Goal: Task Accomplishment & Management: Manage account settings

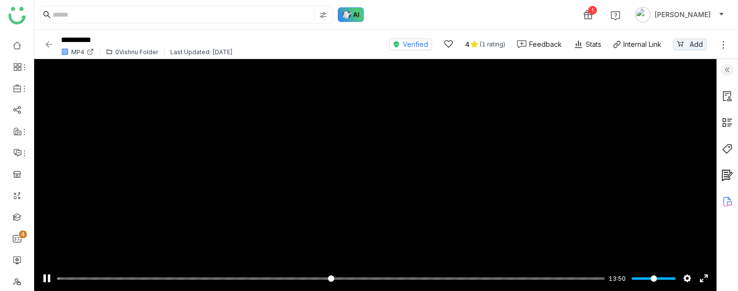
click at [358, 20] on img at bounding box center [351, 14] width 26 height 15
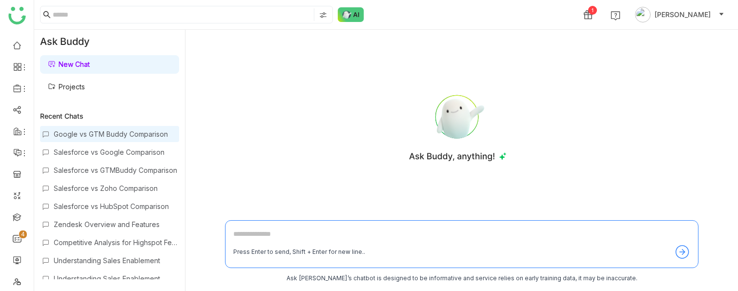
click at [128, 137] on div "Google vs GTM Buddy Comparison" at bounding box center [116, 134] width 124 height 8
click at [111, 133] on div "Google vs GTM Buddy Comparison" at bounding box center [116, 134] width 124 height 8
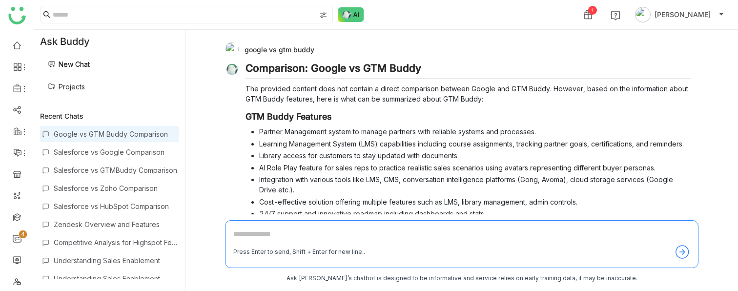
scroll to position [163, 0]
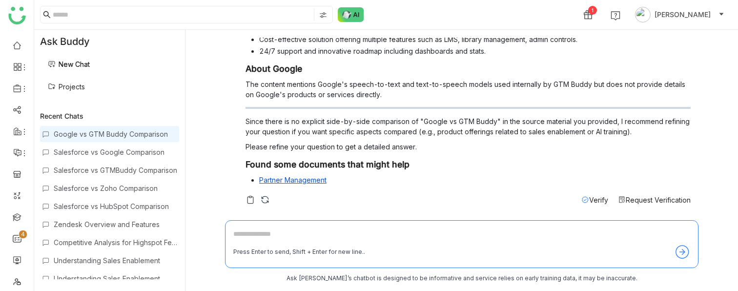
click at [293, 179] on link "Partner Management" at bounding box center [292, 180] width 67 height 8
click at [597, 197] on span "Verify" at bounding box center [598, 200] width 19 height 8
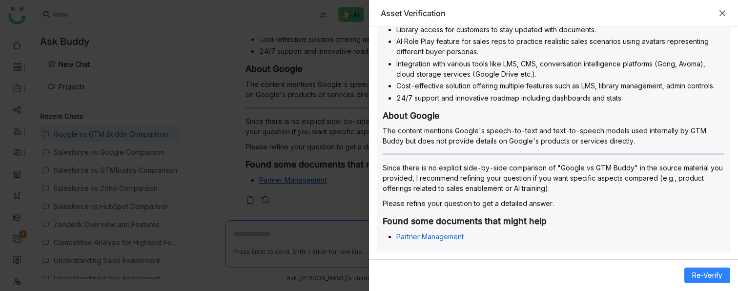
scroll to position [0, 0]
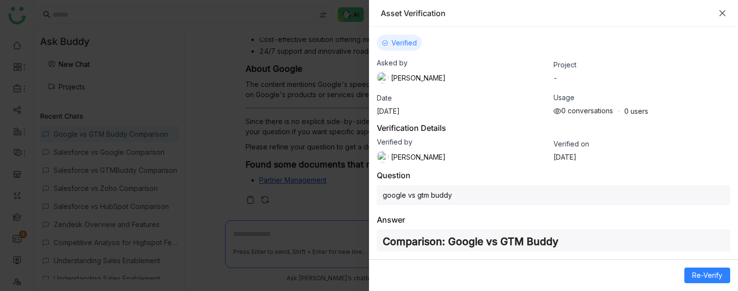
click at [725, 12] on icon "Close" at bounding box center [723, 13] width 8 height 8
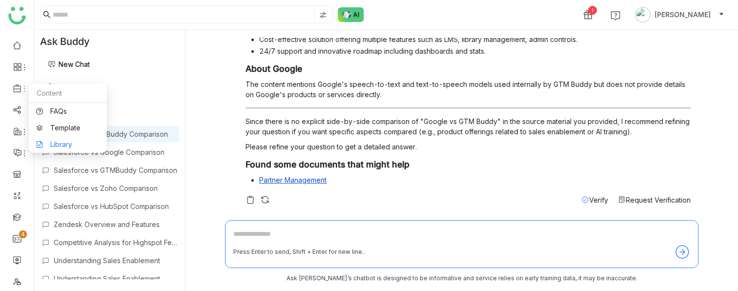
click at [49, 144] on link "Library" at bounding box center [67, 144] width 63 height 7
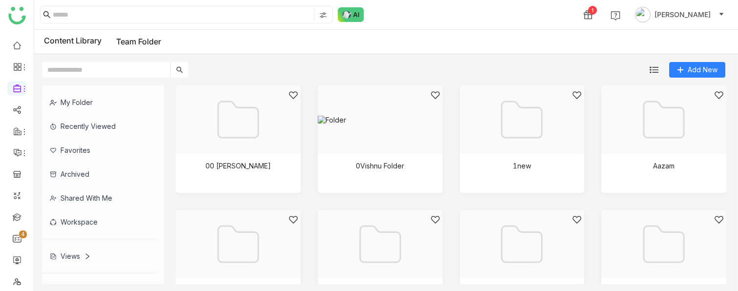
click at [63, 259] on div "Views" at bounding box center [70, 256] width 41 height 8
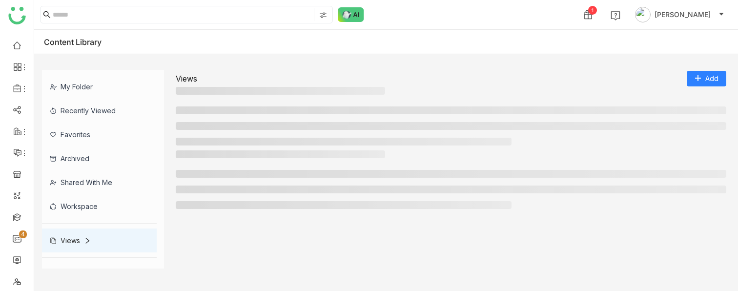
scroll to position [18, 0]
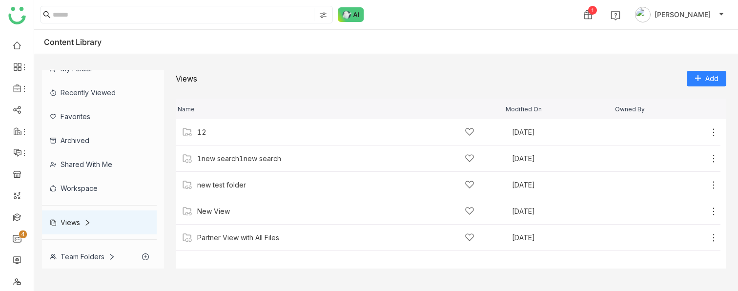
click at [84, 213] on div "Views" at bounding box center [99, 222] width 115 height 24
click at [85, 223] on icon at bounding box center [87, 222] width 7 height 7
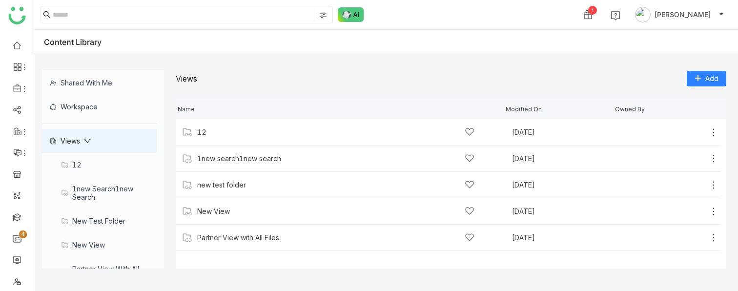
scroll to position [101, 0]
click at [90, 191] on div "1new search1new search" at bounding box center [99, 192] width 115 height 32
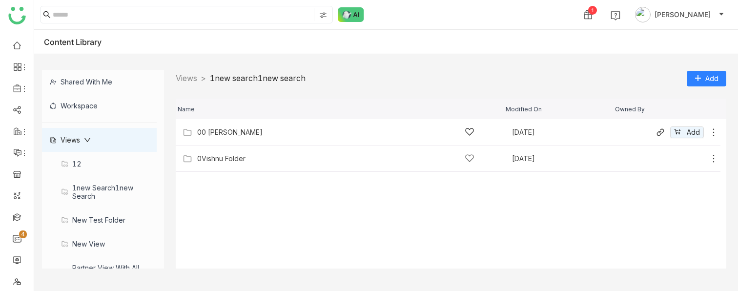
click at [714, 134] on icon at bounding box center [714, 132] width 10 height 10
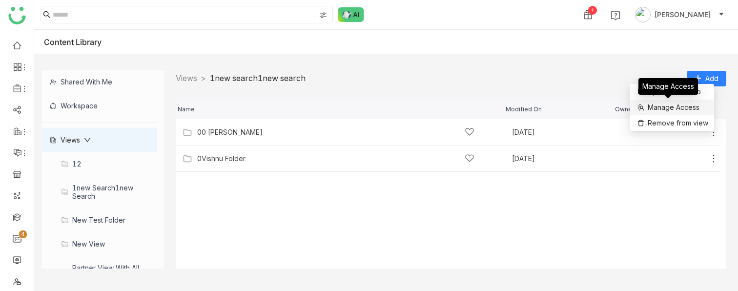
click at [658, 110] on span "Manage Access" at bounding box center [674, 107] width 52 height 11
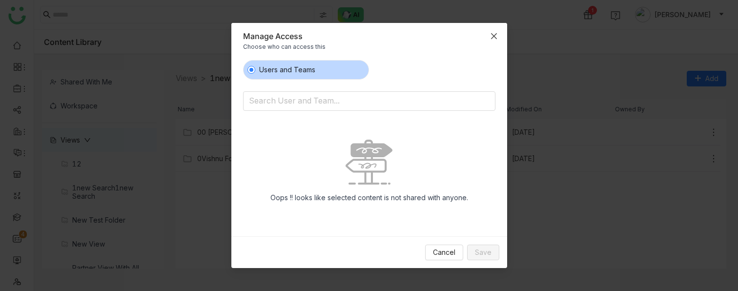
click at [491, 42] on span "Close" at bounding box center [494, 36] width 26 height 26
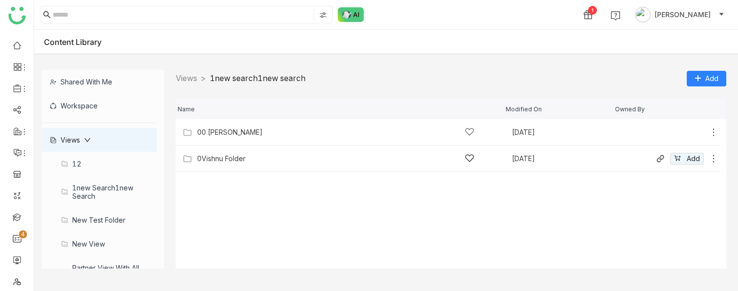
click at [333, 159] on div "0Vishnu Folder" at bounding box center [335, 158] width 277 height 10
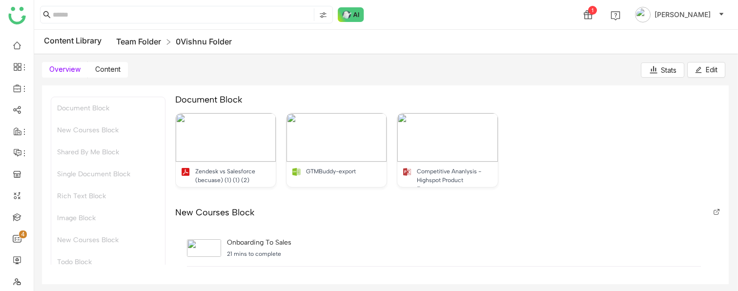
click at [146, 43] on link "Team Folder" at bounding box center [138, 42] width 45 height 10
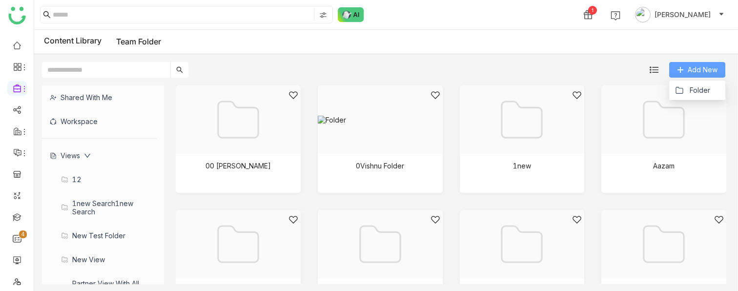
click at [684, 70] on icon at bounding box center [680, 69] width 7 height 7
click at [696, 74] on span "Add New" at bounding box center [703, 69] width 30 height 11
click at [694, 86] on span "Folder" at bounding box center [700, 90] width 21 height 11
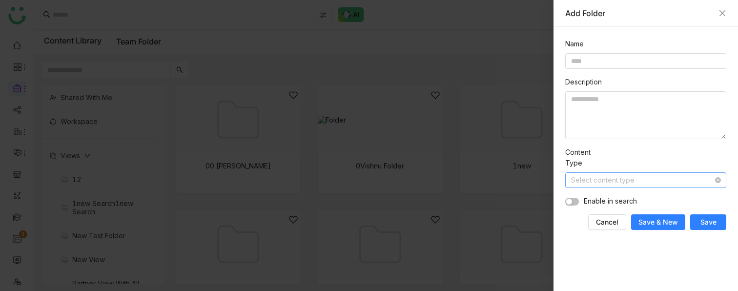
click at [612, 186] on input at bounding box center [642, 180] width 143 height 15
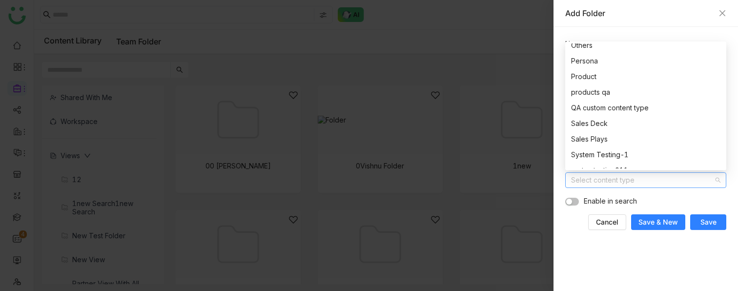
scroll to position [172, 0]
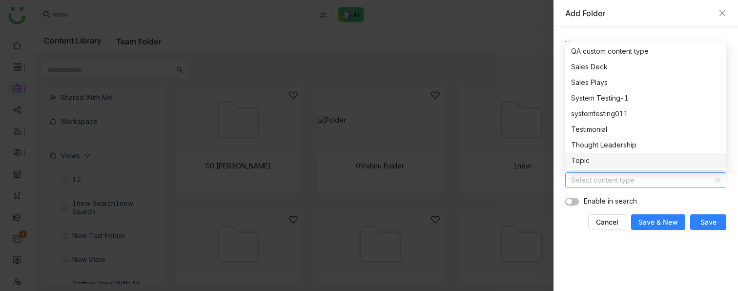
click at [660, 197] on nz-form-item "Enable in search" at bounding box center [645, 201] width 161 height 11
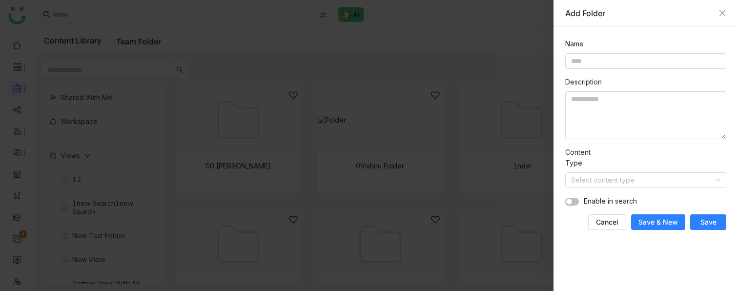
click at [726, 10] on div "Add Folder" at bounding box center [646, 13] width 185 height 27
click at [725, 15] on icon "Close" at bounding box center [723, 13] width 8 height 8
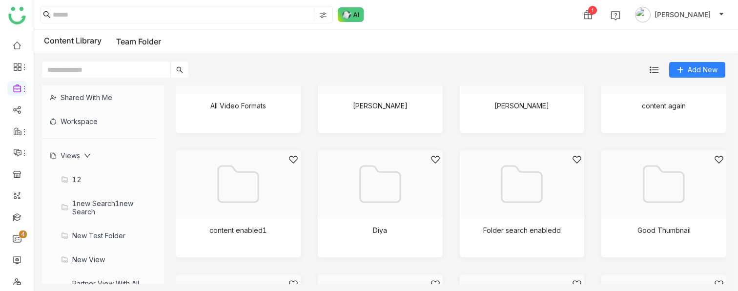
scroll to position [185, 0]
click at [238, 207] on div at bounding box center [235, 195] width 108 height 83
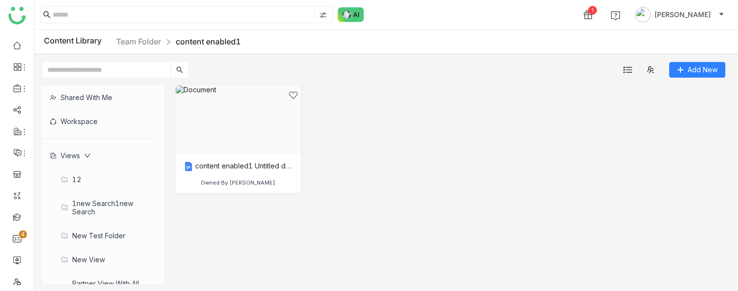
click at [87, 155] on icon at bounding box center [87, 155] width 7 height 7
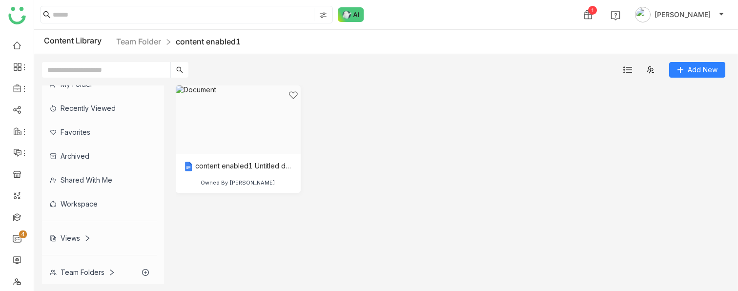
click at [85, 235] on icon at bounding box center [87, 238] width 7 height 7
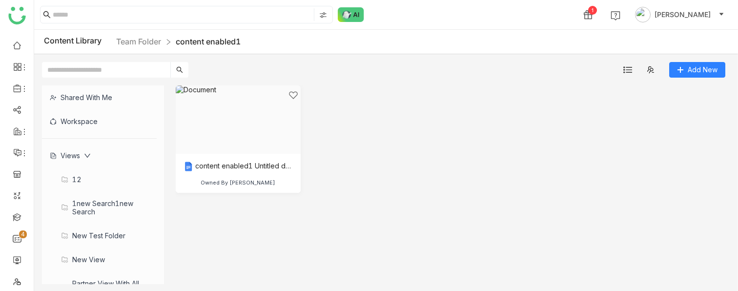
scroll to position [154, 0]
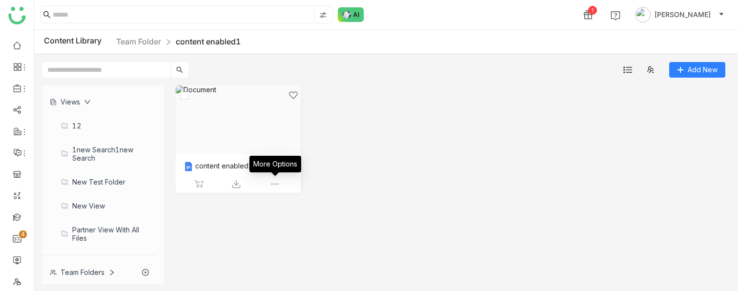
click at [272, 183] on img at bounding box center [275, 184] width 10 height 10
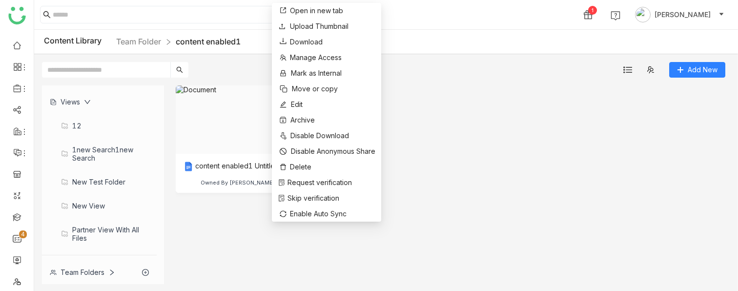
click at [481, 111] on div "content enabled1 Untitled document Owned By Uday Bhanu" at bounding box center [451, 146] width 551 height 122
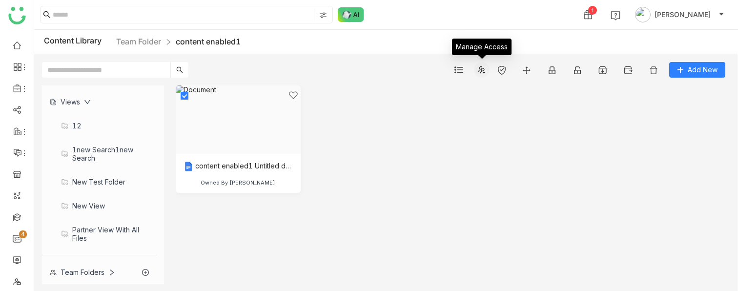
click at [481, 71] on icon at bounding box center [482, 70] width 8 height 8
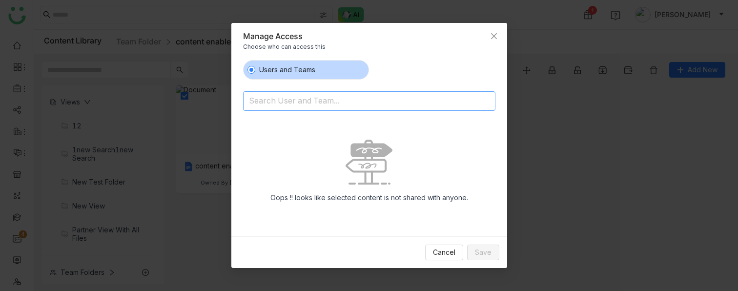
click at [290, 110] on nz-select-top-control "Search User and Team..." at bounding box center [369, 101] width 252 height 20
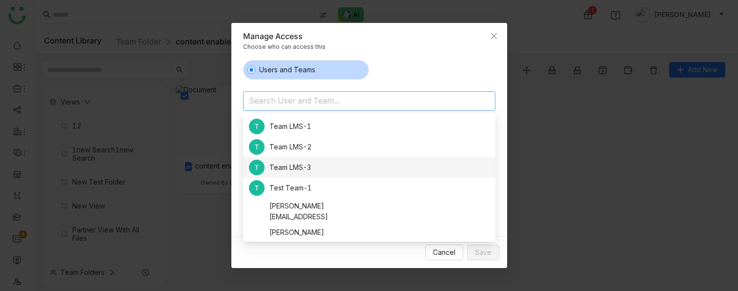
scroll to position [847, 0]
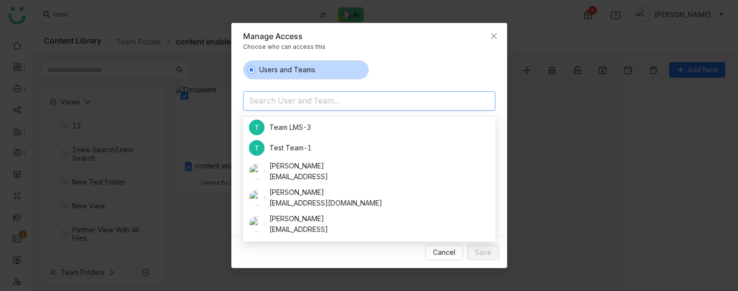
click at [428, 34] on div "Manage Access" at bounding box center [369, 36] width 252 height 11
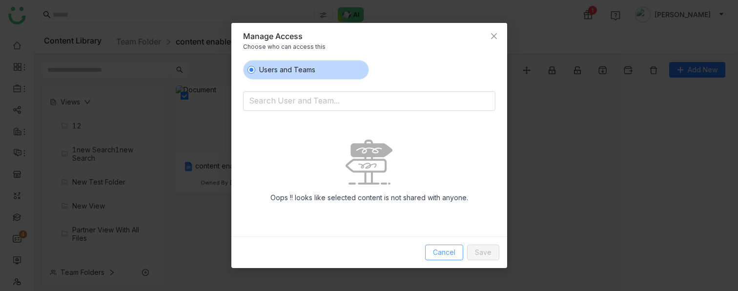
click at [433, 255] on button "Cancel" at bounding box center [444, 253] width 38 height 16
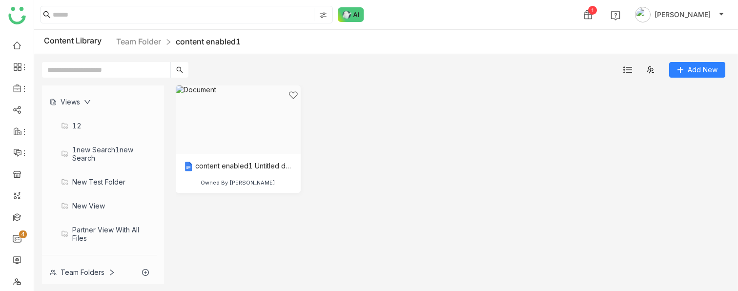
click at [86, 121] on div "12" at bounding box center [99, 126] width 115 height 24
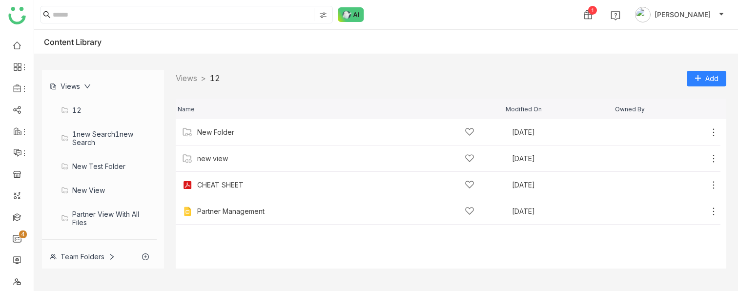
click at [683, 80] on div "Views > 12 > Add" at bounding box center [451, 78] width 551 height 17
click at [701, 79] on icon at bounding box center [698, 78] width 7 height 7
click at [689, 113] on span "Add Content" at bounding box center [700, 117] width 41 height 11
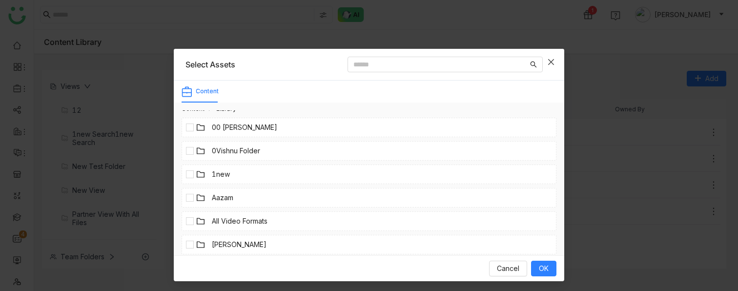
scroll to position [11, 0]
click at [497, 269] on span "Cancel" at bounding box center [508, 268] width 22 height 11
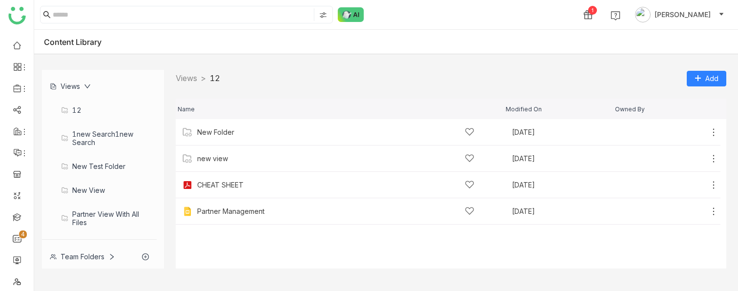
click at [78, 253] on div "Team Folders" at bounding box center [82, 256] width 65 height 8
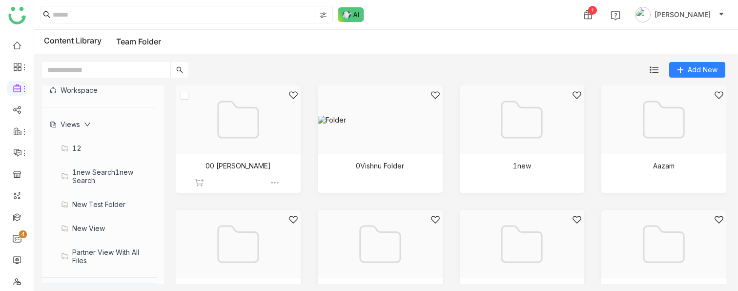
click at [233, 106] on div at bounding box center [235, 131] width 108 height 83
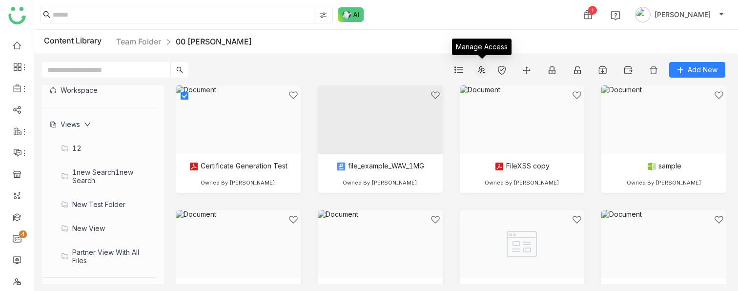
click at [487, 70] on span at bounding box center [482, 70] width 15 height 8
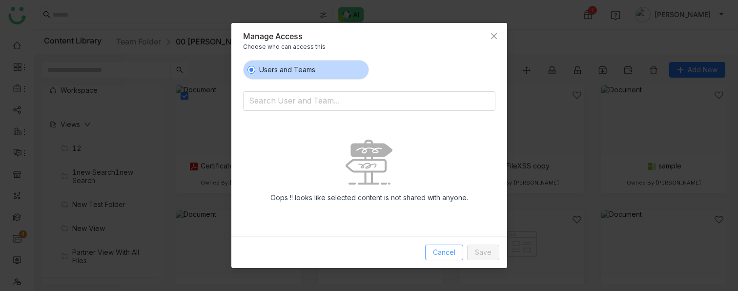
click at [453, 248] on span "Cancel" at bounding box center [444, 252] width 22 height 11
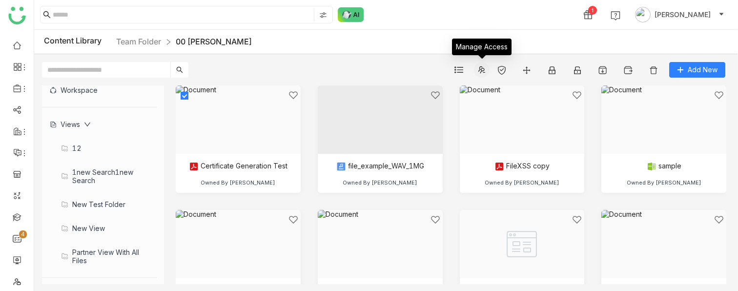
click at [477, 69] on span at bounding box center [482, 70] width 15 height 8
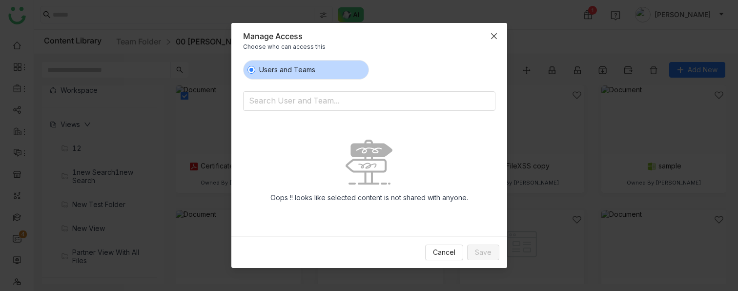
click at [494, 31] on span "Close" at bounding box center [494, 36] width 26 height 26
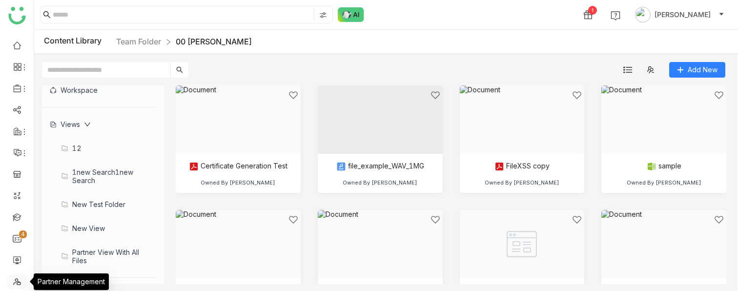
click at [17, 283] on link at bounding box center [17, 281] width 9 height 8
click at [15, 281] on link at bounding box center [17, 281] width 9 height 8
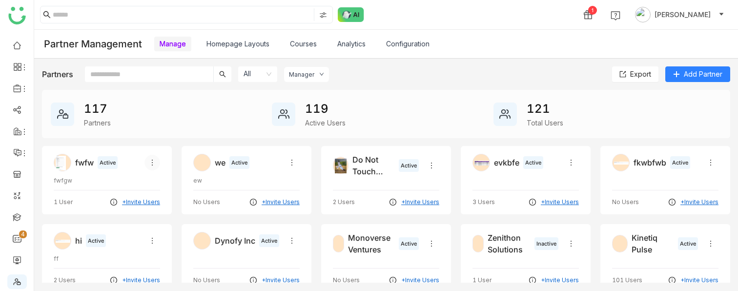
click at [152, 162] on icon at bounding box center [152, 163] width 8 height 8
click at [168, 181] on span "Edit" at bounding box center [167, 182] width 12 height 8
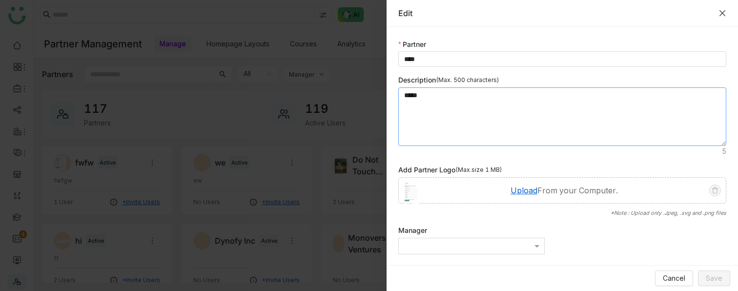
scroll to position [8, 0]
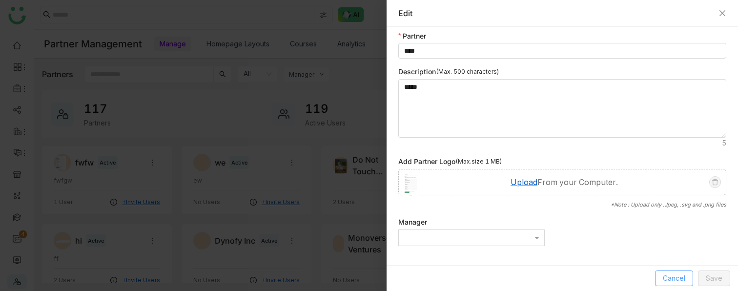
click at [668, 273] on span "Cancel" at bounding box center [674, 278] width 22 height 11
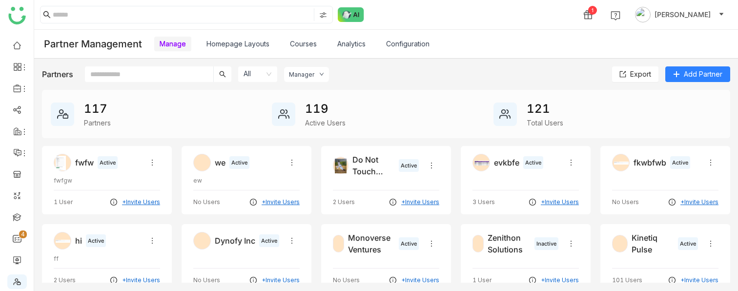
click at [399, 48] on link "Configuration" at bounding box center [407, 44] width 43 height 8
click at [399, 43] on link "Configuration" at bounding box center [407, 44] width 43 height 8
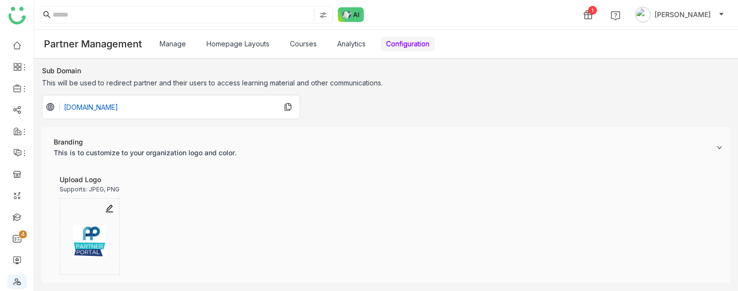
click at [356, 48] on link "Analytics" at bounding box center [351, 44] width 28 height 8
click at [354, 48] on link "Analytics" at bounding box center [351, 44] width 28 height 8
click at [343, 40] on link "Analytics" at bounding box center [351, 44] width 28 height 8
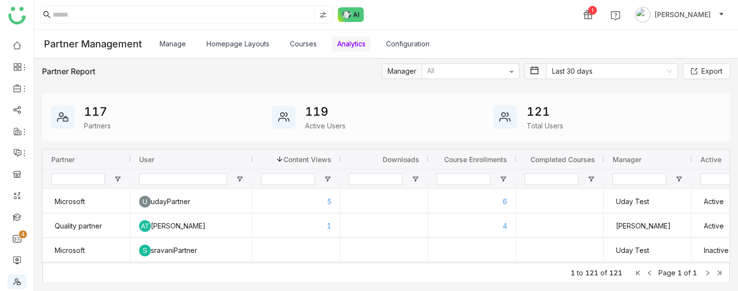
click at [290, 44] on link "Courses" at bounding box center [303, 44] width 27 height 8
click at [243, 42] on link "Homepage Layouts" at bounding box center [238, 44] width 63 height 8
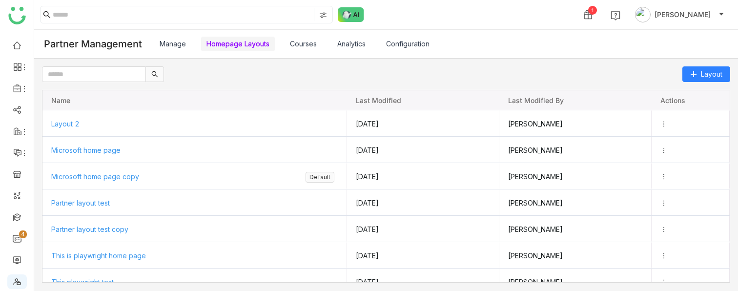
click at [181, 34] on div "Partner Management Manage Homepage Layouts Courses Analytics Configuration" at bounding box center [386, 44] width 704 height 29
click at [175, 48] on link "Manage" at bounding box center [173, 44] width 26 height 8
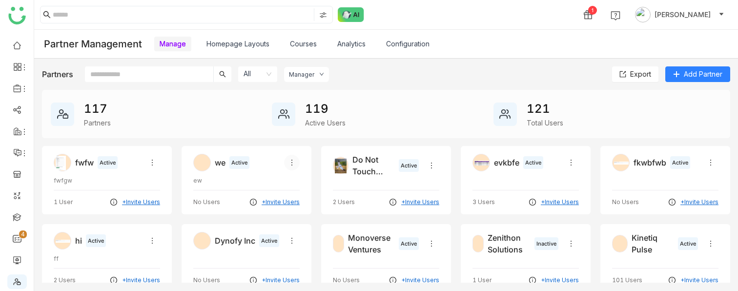
click at [293, 159] on icon at bounding box center [292, 163] width 8 height 8
click at [301, 179] on span "Edit" at bounding box center [307, 182] width 12 height 8
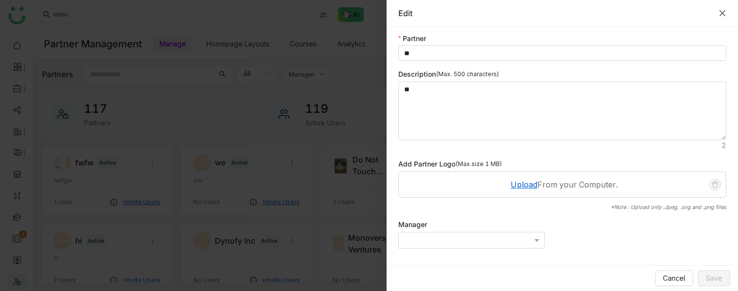
scroll to position [8, 0]
click at [669, 287] on div "Cancel Save" at bounding box center [563, 278] width 352 height 26
click at [667, 276] on span "Cancel" at bounding box center [674, 278] width 22 height 11
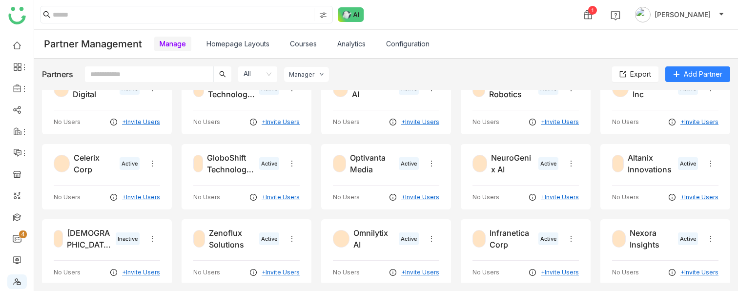
scroll to position [1690, 0]
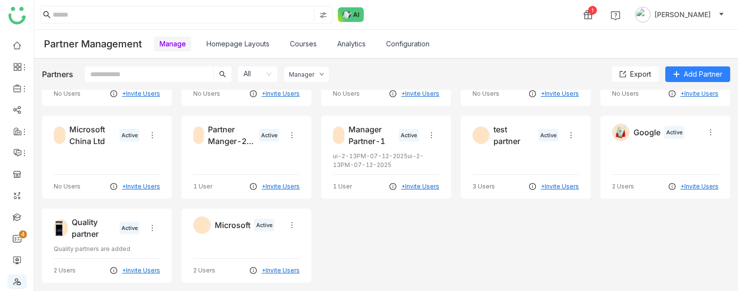
click at [633, 156] on div at bounding box center [665, 157] width 106 height 23
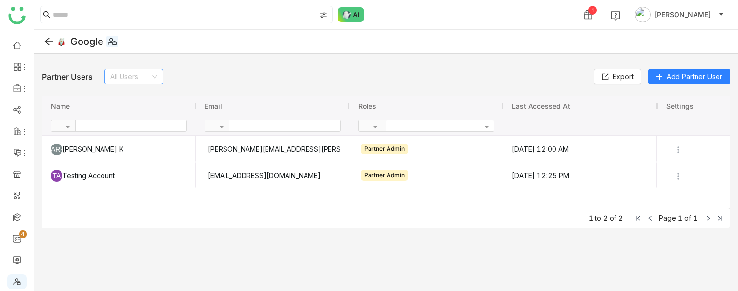
click at [126, 82] on input at bounding box center [130, 76] width 40 height 15
click at [223, 69] on div "Partner Users All Users Export Add Partner User" at bounding box center [386, 77] width 688 height 16
click at [45, 36] on link at bounding box center [49, 42] width 10 height 12
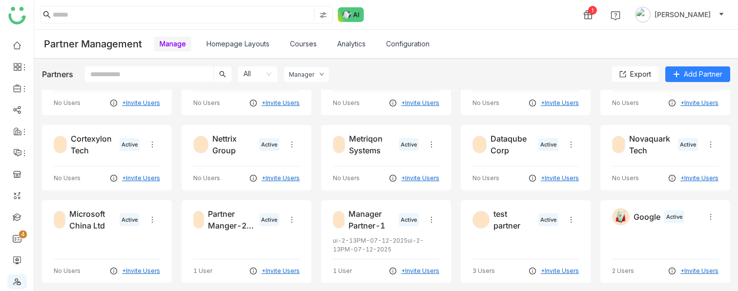
scroll to position [1690, 0]
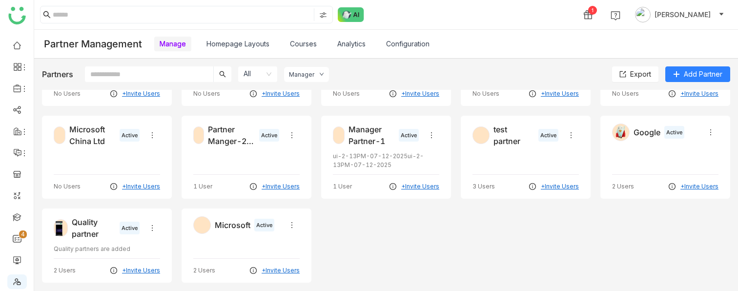
click at [18, 250] on ul "0 1 2 3 4 5 6 7 8 9" at bounding box center [17, 185] width 34 height 308
click at [16, 239] on link "0 1 2 3 4 5 6 7 8 9" at bounding box center [17, 238] width 9 height 8
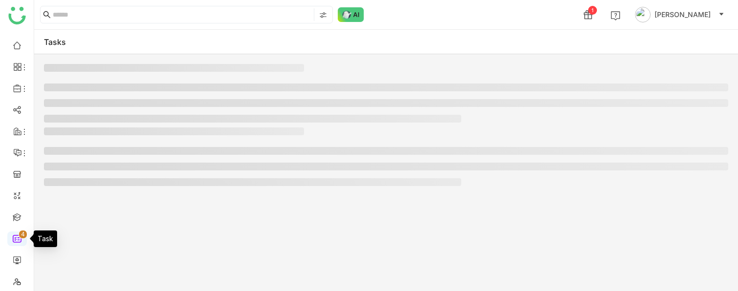
click at [18, 242] on link "0 1 2 3 4 5 6 7 8 9" at bounding box center [17, 238] width 9 height 8
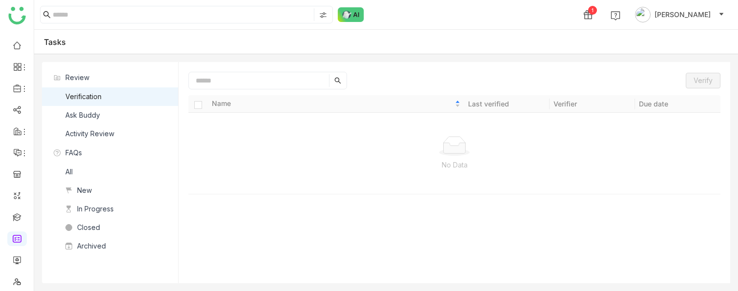
click at [120, 111] on nz-list-item "Ask Buddy" at bounding box center [110, 115] width 136 height 19
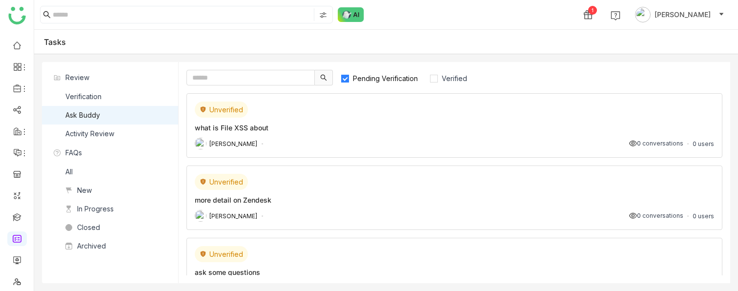
click at [82, 100] on div "Verification" at bounding box center [83, 96] width 36 height 11
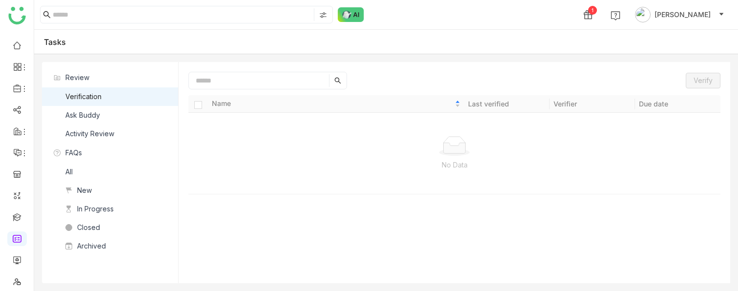
click at [101, 111] on nz-list-item "Ask Buddy" at bounding box center [110, 115] width 136 height 19
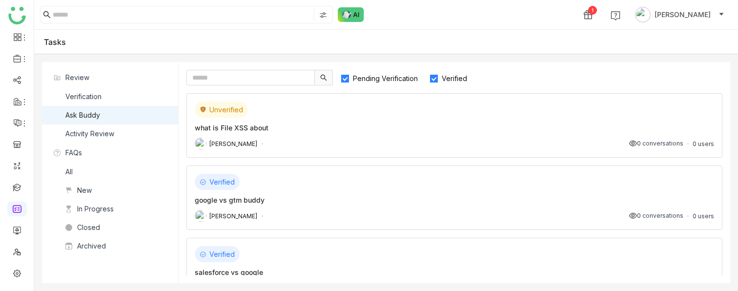
scroll to position [48, 0]
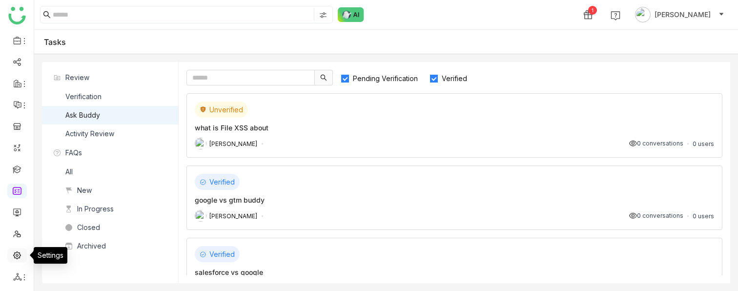
click at [16, 259] on link at bounding box center [17, 254] width 9 height 8
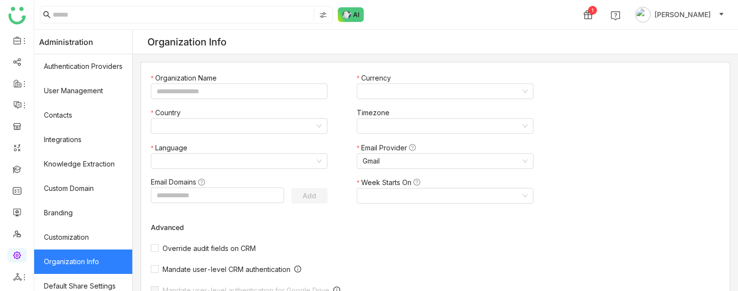
type input "*******"
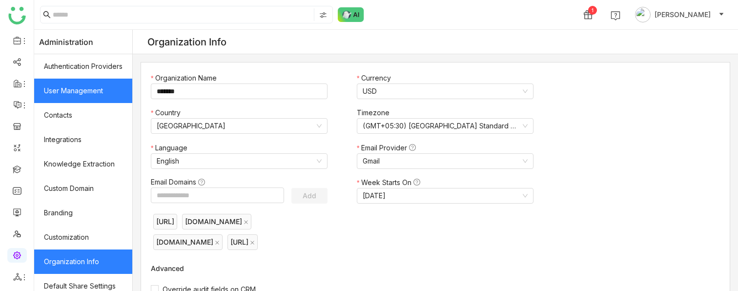
click at [105, 98] on link "User Management" at bounding box center [83, 91] width 98 height 24
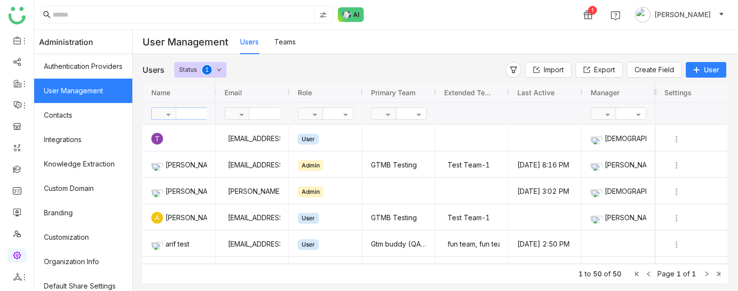
click at [193, 112] on input "text" at bounding box center [211, 113] width 71 height 11
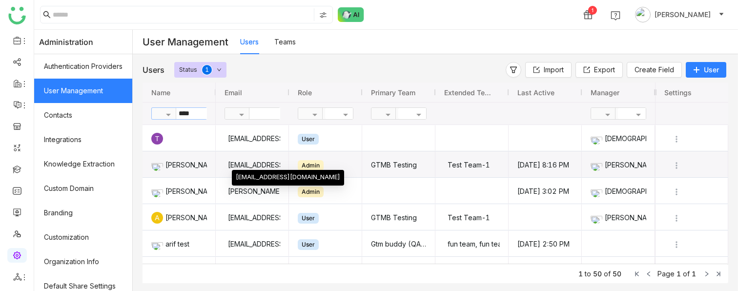
type input "****"
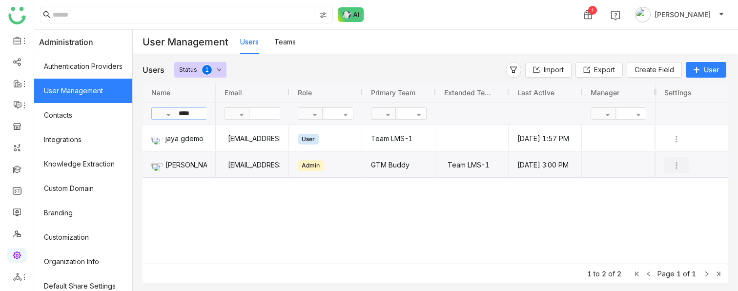
click at [676, 166] on img "Press SPACE to select this row." at bounding box center [677, 166] width 10 height 10
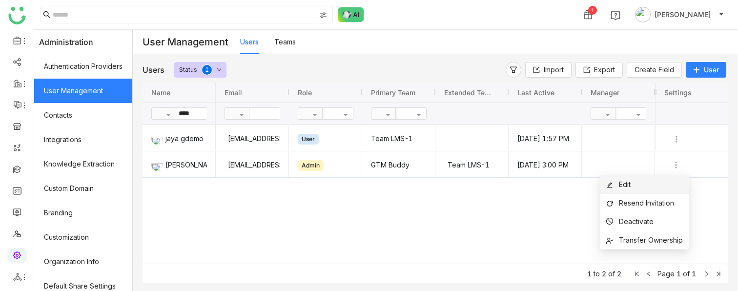
click at [663, 181] on li "Edit" at bounding box center [645, 184] width 88 height 19
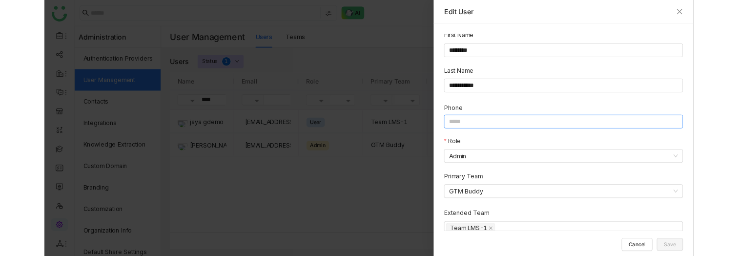
scroll to position [62, 0]
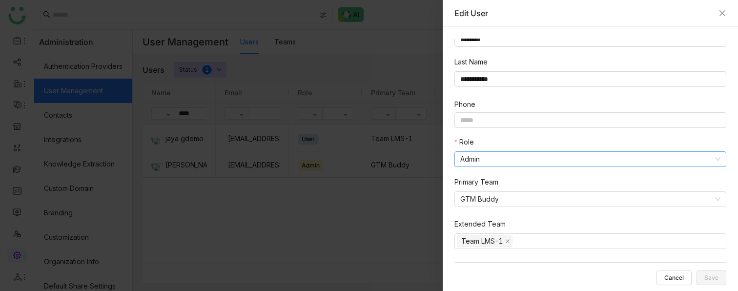
click at [513, 159] on nz-select-item "Admin" at bounding box center [590, 159] width 260 height 15
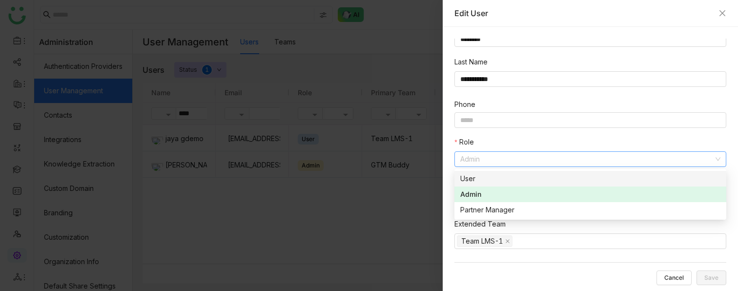
click at [502, 179] on div "User" at bounding box center [590, 178] width 260 height 11
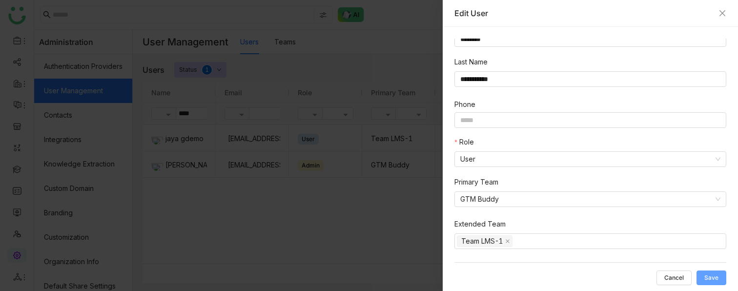
click at [715, 278] on span "Save" at bounding box center [712, 278] width 14 height 0
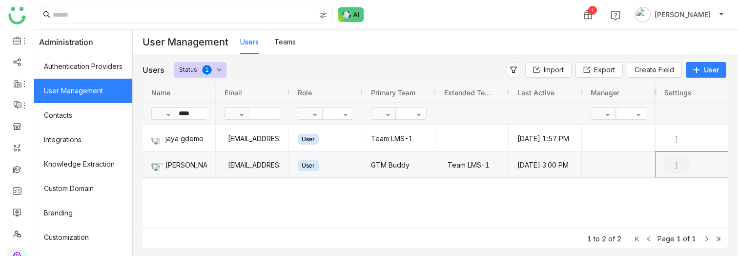
click at [676, 166] on img "Press SPACE to select this row." at bounding box center [677, 166] width 10 height 10
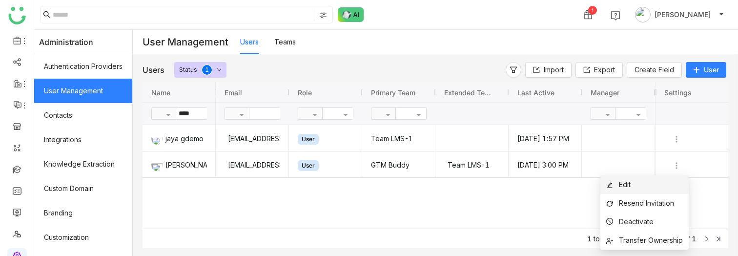
click at [641, 180] on li "Edit" at bounding box center [645, 184] width 88 height 19
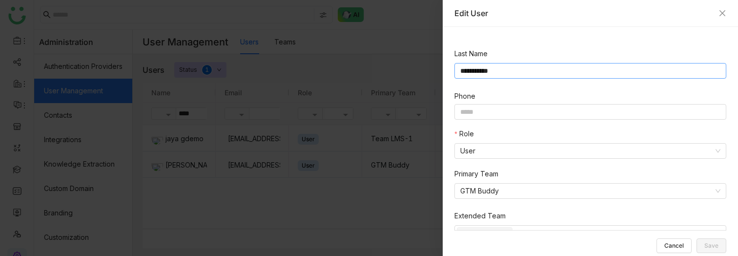
scroll to position [78, 0]
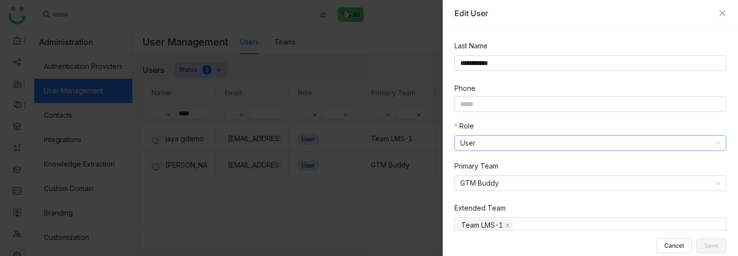
click at [518, 145] on nz-select-item "User" at bounding box center [590, 143] width 260 height 15
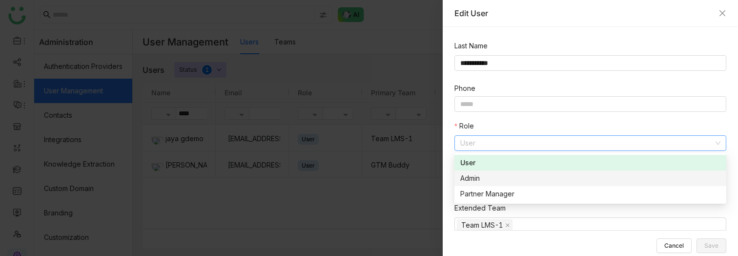
click at [507, 174] on div "Admin" at bounding box center [590, 178] width 260 height 11
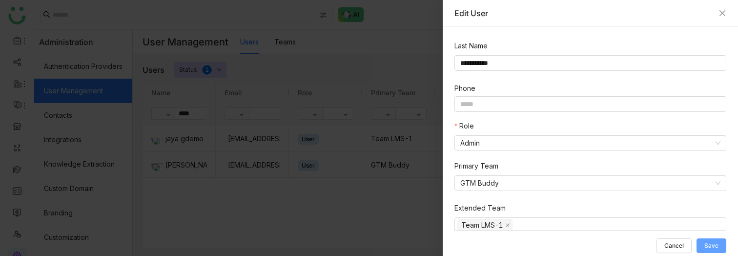
click at [708, 246] on span "Save" at bounding box center [712, 246] width 14 height 0
